Goal: Information Seeking & Learning: Compare options

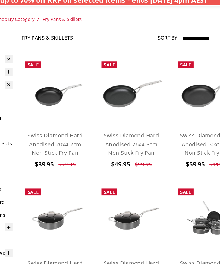
click at [117, 131] on link "Swiss Diamond Hard Anodised 26x4.8cm Non Stick Fry Pan" at bounding box center [136, 139] width 39 height 17
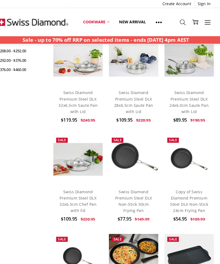
scroll to position [248, 0]
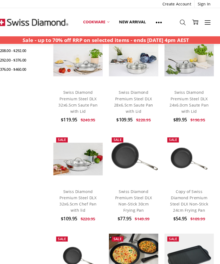
click at [172, 190] on link "Copy of Swiss Diamond Premium Steel DLX Non-Stick 24cm Frying Pan" at bounding box center [190, 193] width 37 height 23
